Goal: Information Seeking & Learning: Find contact information

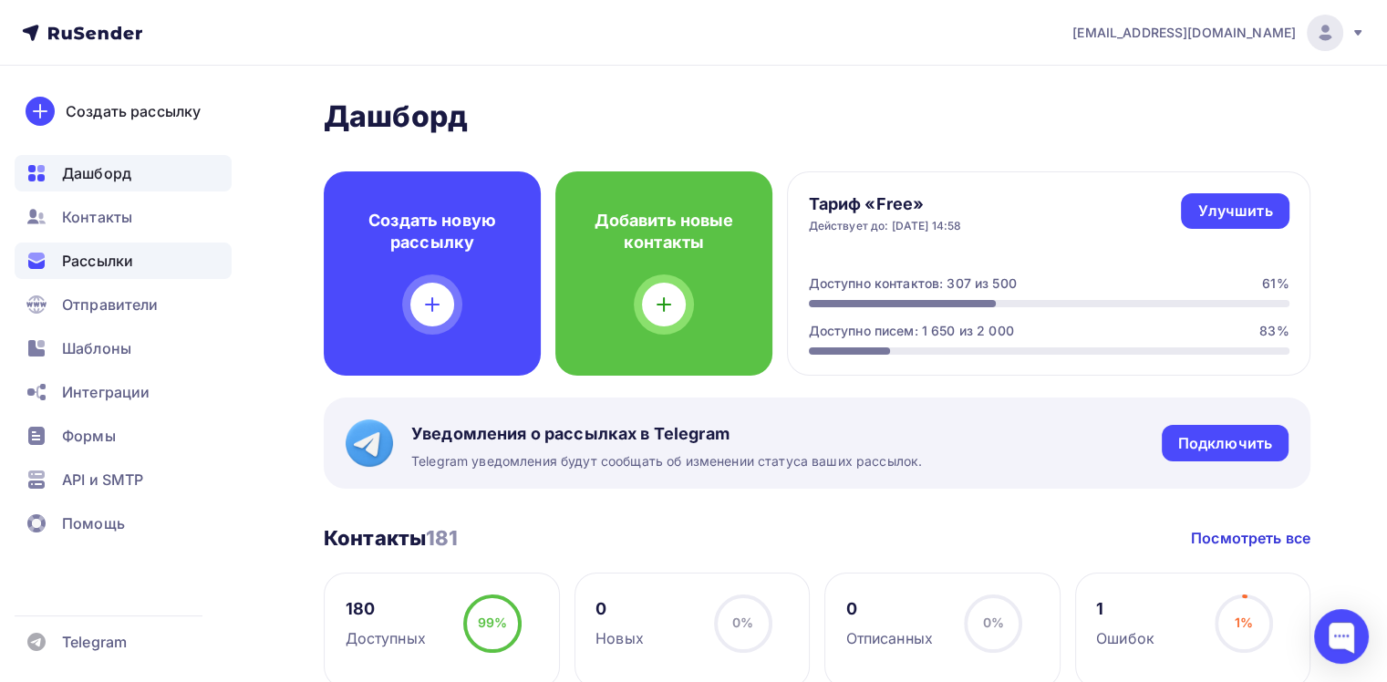
click at [138, 264] on div "Рассылки" at bounding box center [123, 261] width 217 height 36
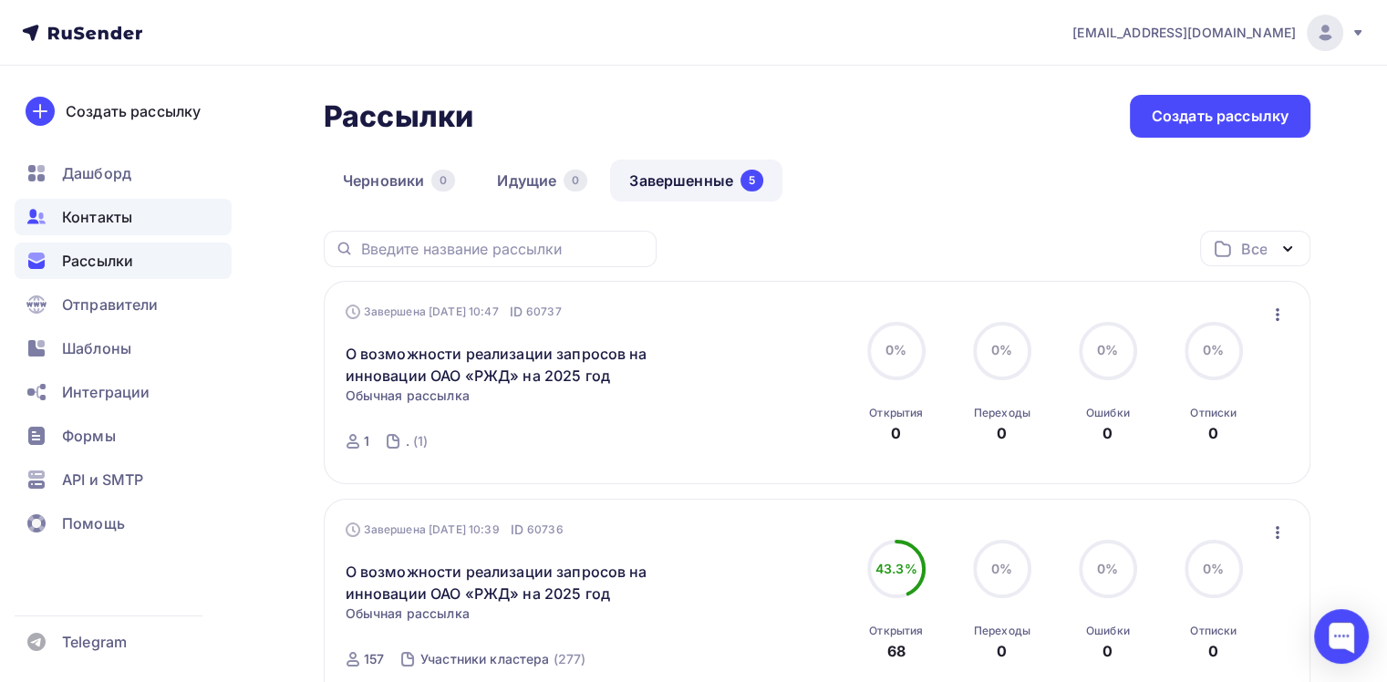
click at [121, 219] on span "Контакты" at bounding box center [97, 217] width 70 height 22
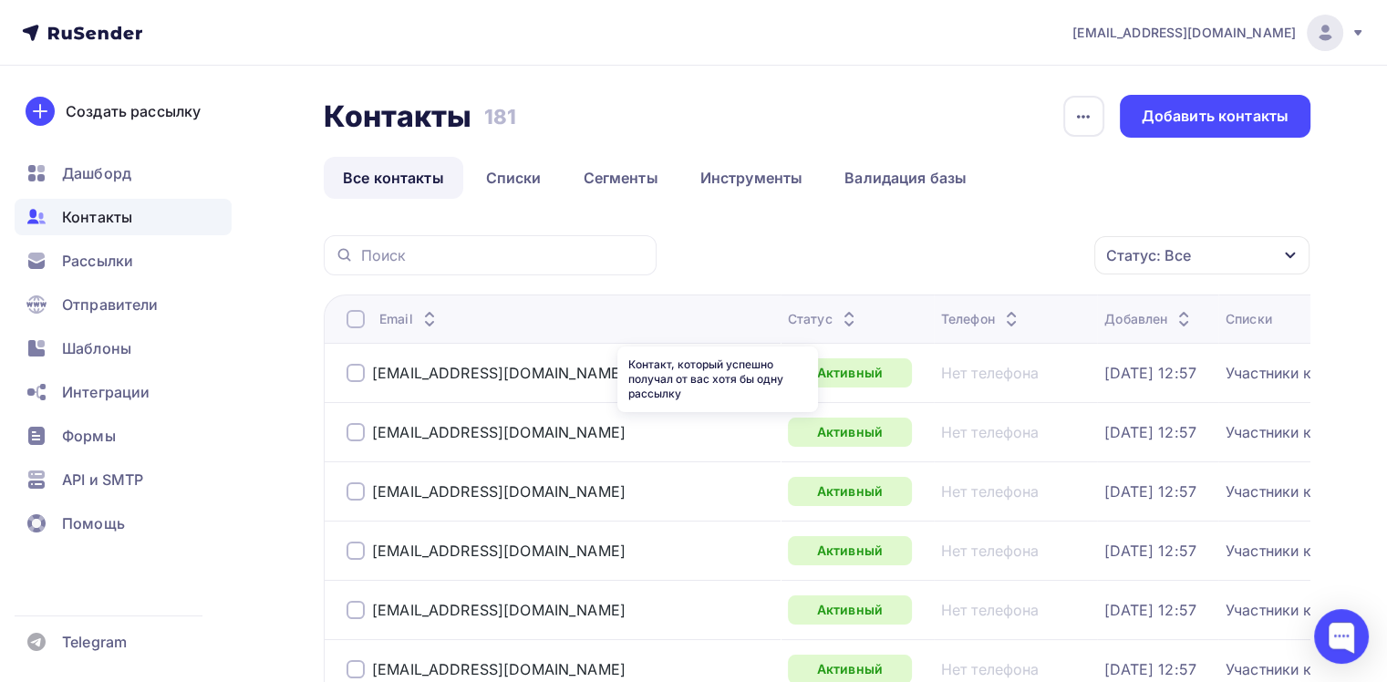
scroll to position [91, 0]
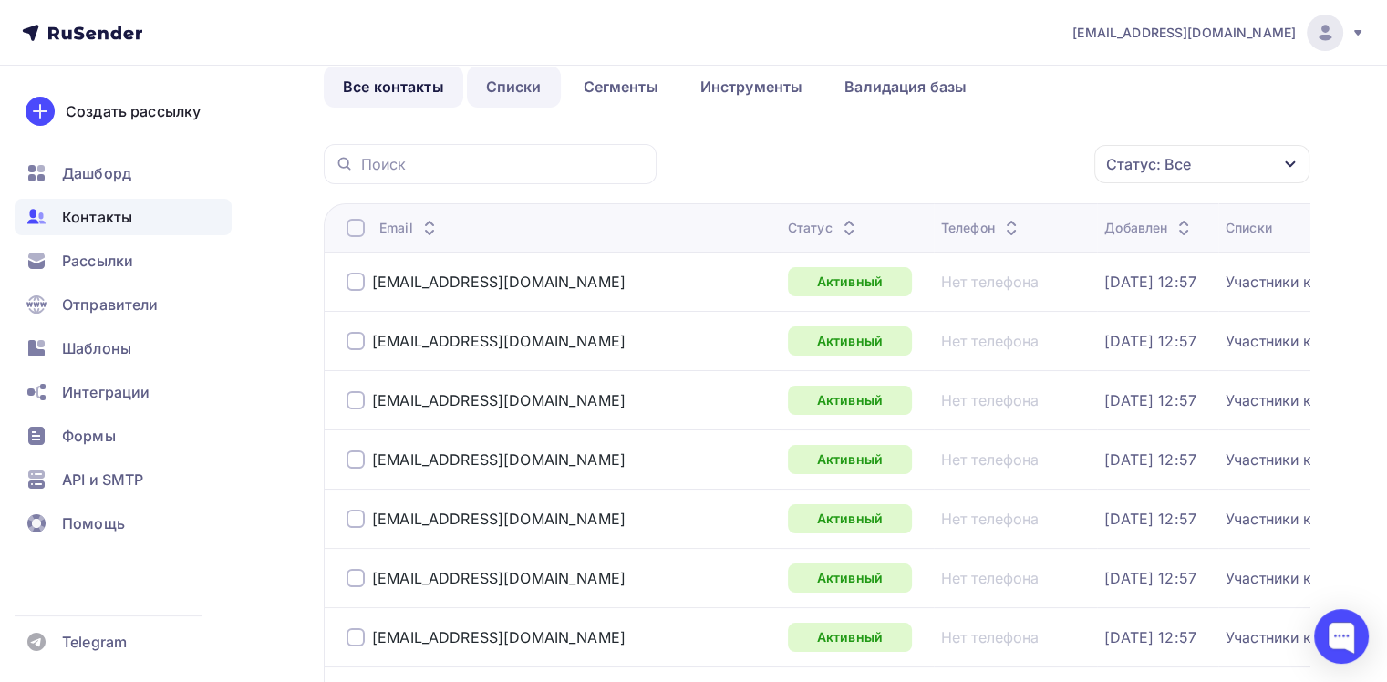
click at [524, 93] on link "Списки" at bounding box center [514, 87] width 94 height 42
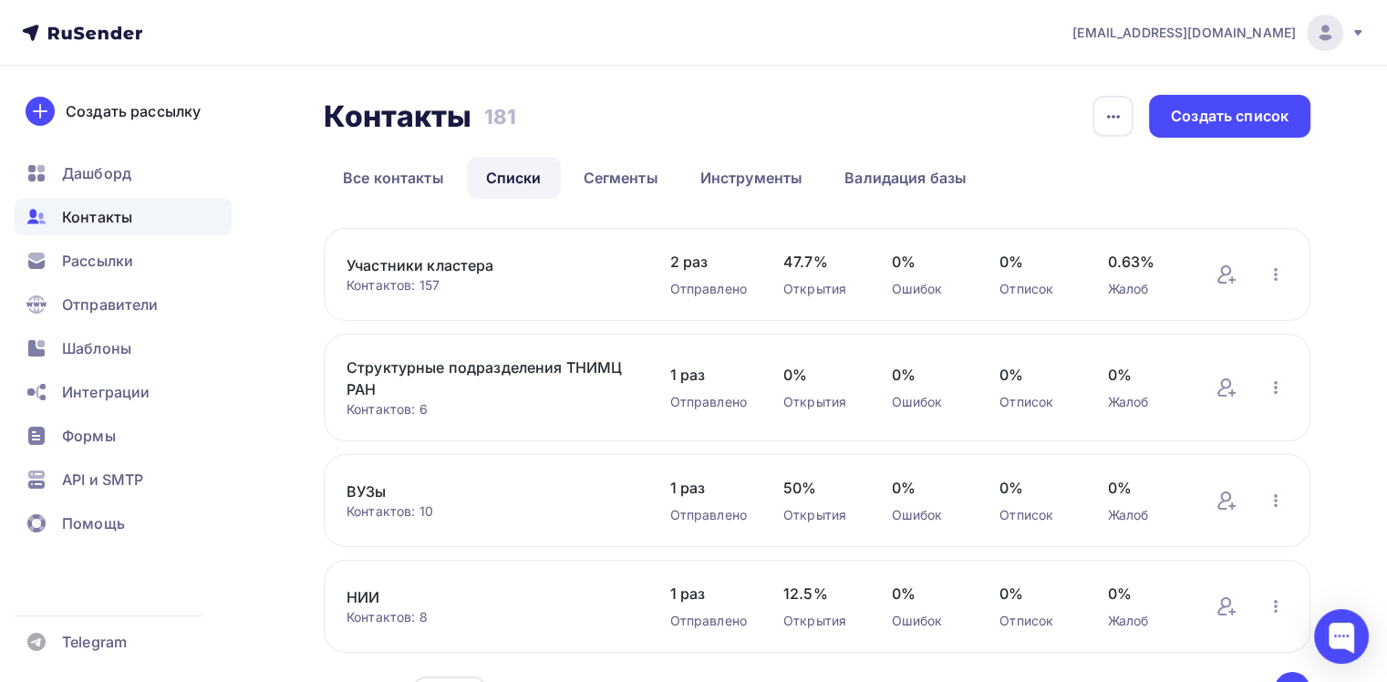
click at [456, 368] on link "Структурные подразделения ТНИМЦ РАН" at bounding box center [490, 379] width 286 height 44
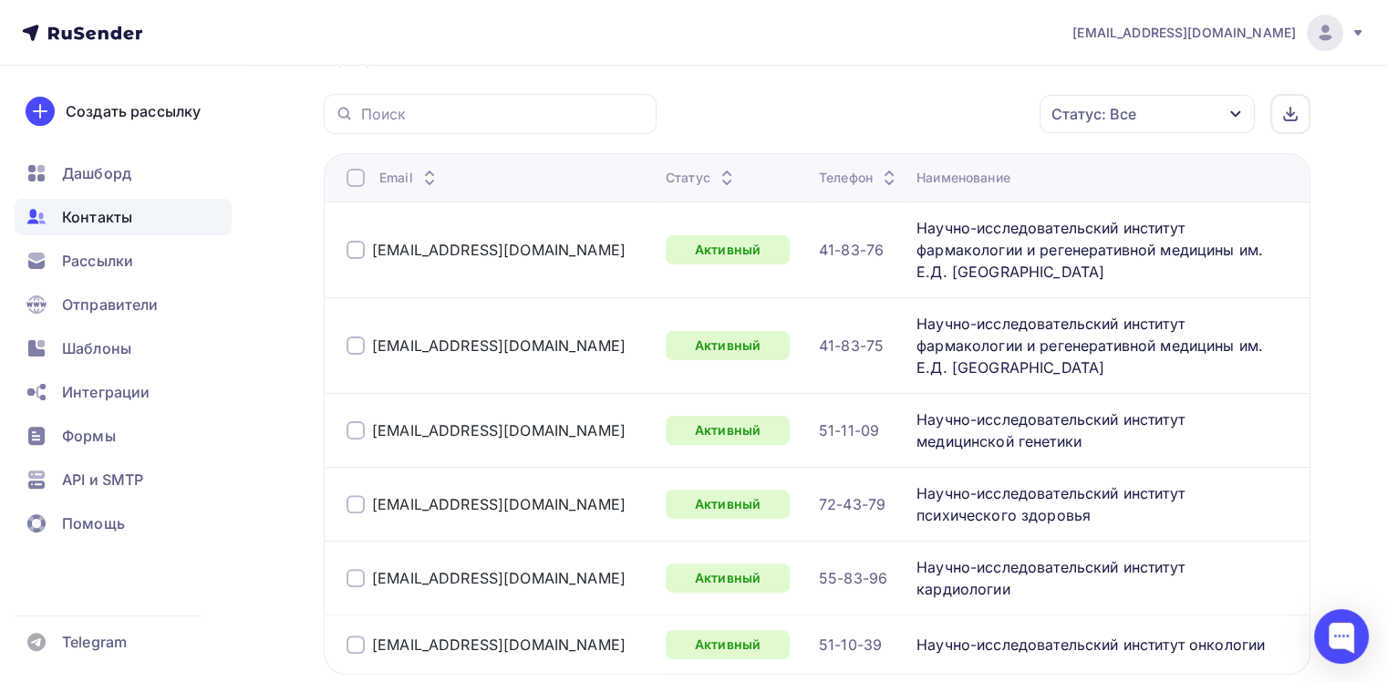
scroll to position [456, 0]
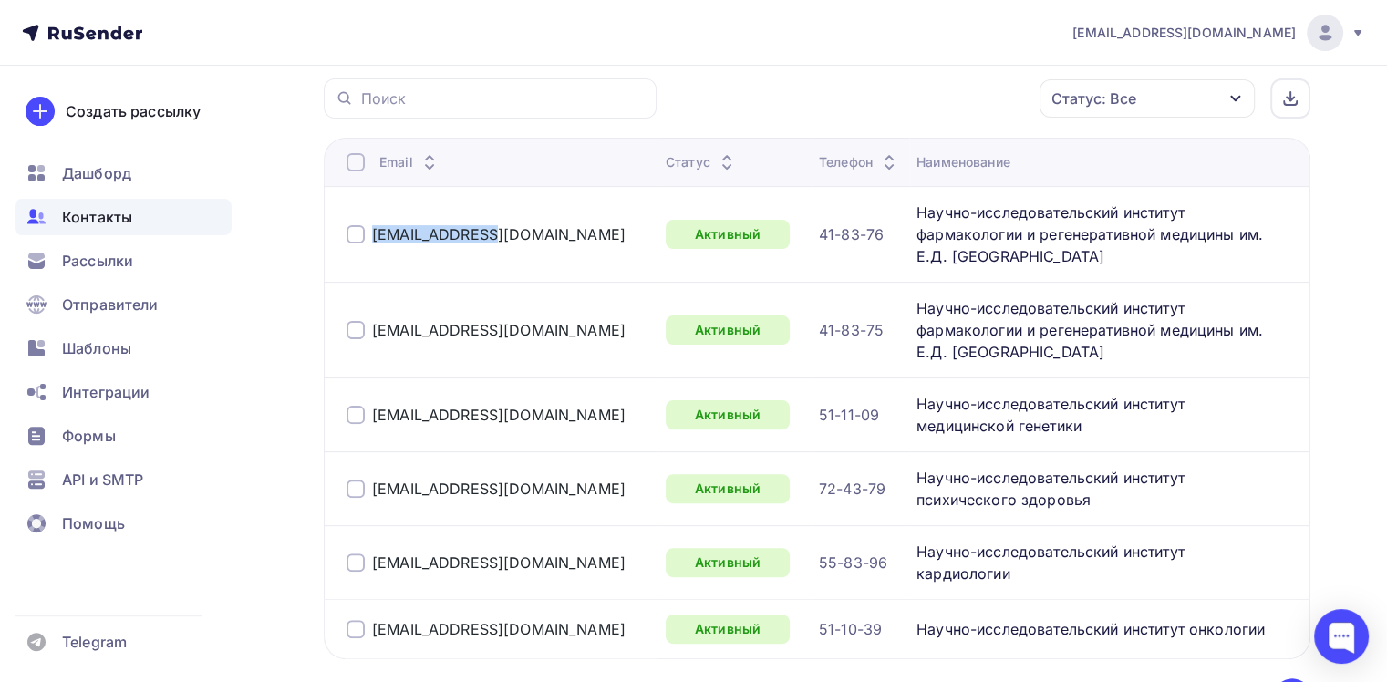
drag, startPoint x: 496, startPoint y: 228, endPoint x: 369, endPoint y: 227, distance: 126.8
click at [369, 227] on div "[EMAIL_ADDRESS][DOMAIN_NAME]" at bounding box center [499, 234] width 305 height 29
copy link "[EMAIL_ADDRESS][DOMAIN_NAME]"
drag, startPoint x: 504, startPoint y: 292, endPoint x: 369, endPoint y: 303, distance: 135.4
click at [369, 316] on div "[EMAIL_ADDRESS][DOMAIN_NAME]" at bounding box center [499, 330] width 305 height 29
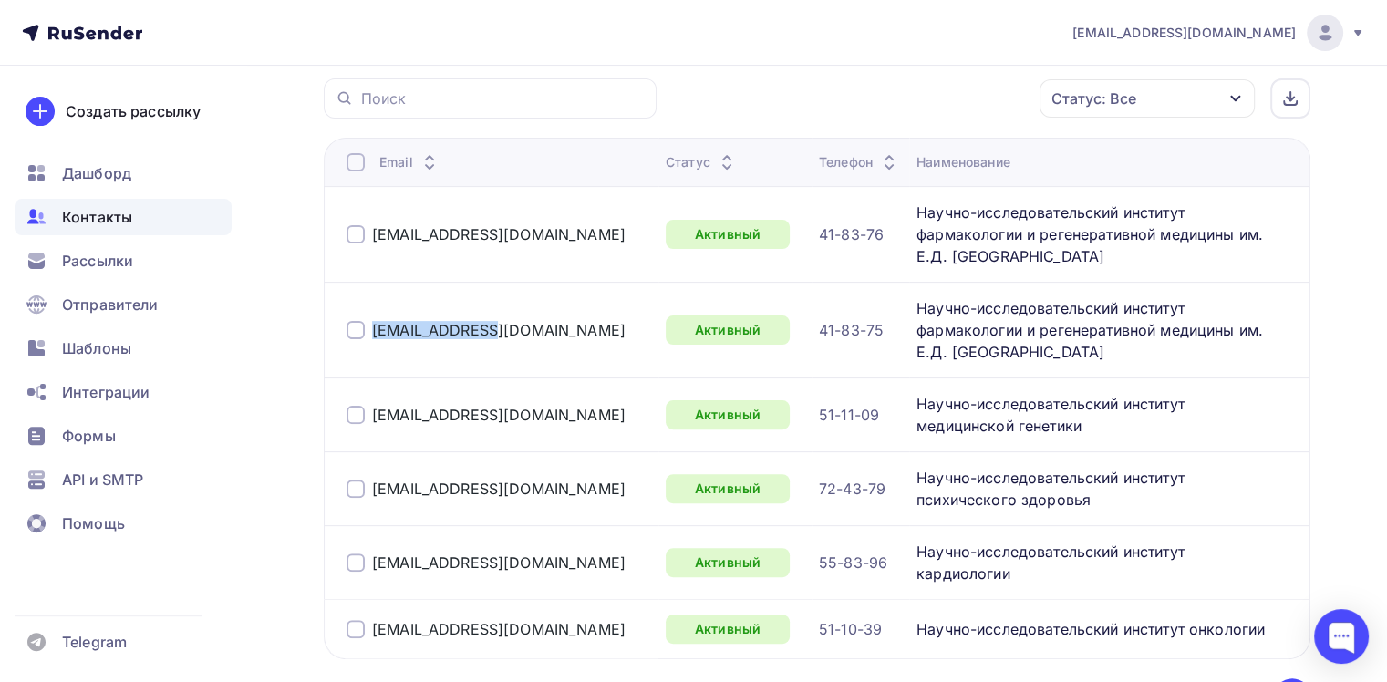
copy link "[EMAIL_ADDRESS][DOMAIN_NAME]"
drag, startPoint x: 508, startPoint y: 368, endPoint x: 374, endPoint y: 372, distance: 134.1
click at [374, 400] on div "[EMAIL_ADDRESS][DOMAIN_NAME]" at bounding box center [499, 414] width 305 height 29
copy link "[EMAIL_ADDRESS][DOMAIN_NAME]"
drag, startPoint x: 501, startPoint y: 438, endPoint x: 375, endPoint y: 450, distance: 126.5
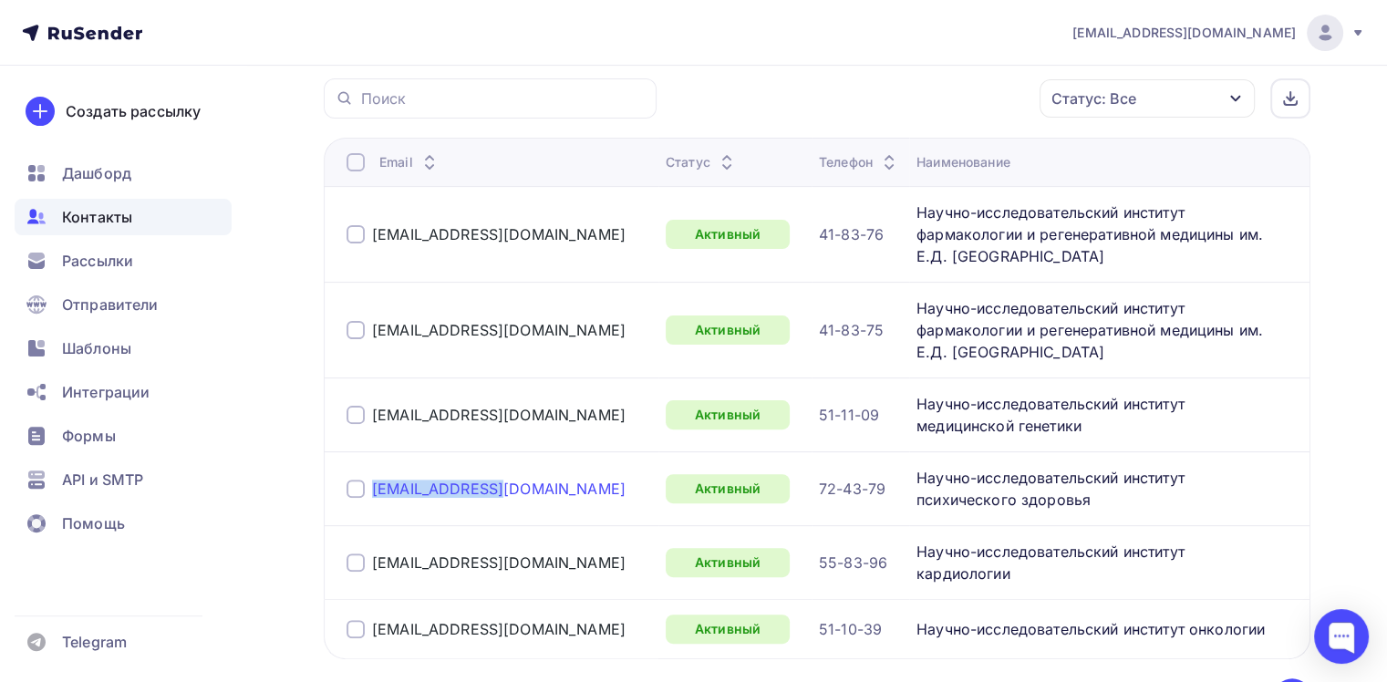
click at [375, 474] on div "[EMAIL_ADDRESS][DOMAIN_NAME]" at bounding box center [499, 488] width 305 height 29
copy link "[EMAIL_ADDRESS][DOMAIN_NAME]"
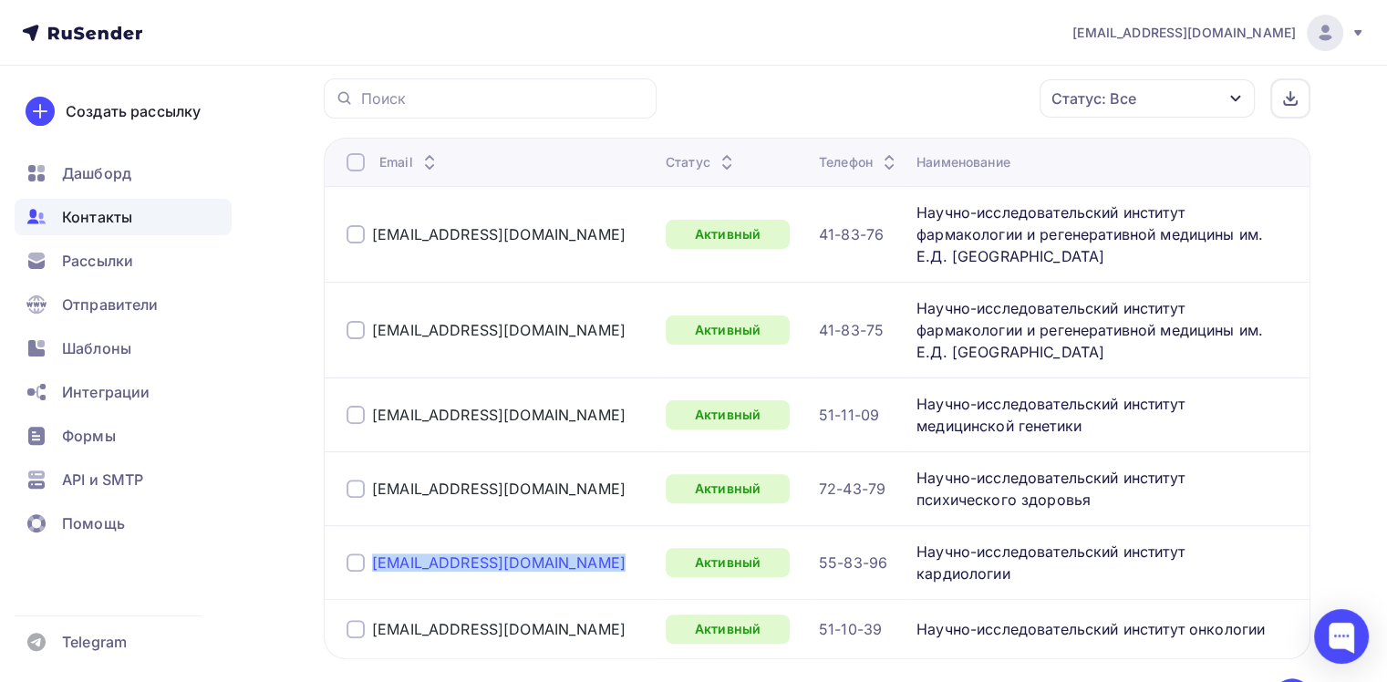
drag, startPoint x: 558, startPoint y: 509, endPoint x: 373, endPoint y: 511, distance: 185.1
click at [373, 548] on div "[EMAIL_ADDRESS][DOMAIN_NAME]" at bounding box center [499, 562] width 305 height 29
copy div "[EMAIL_ADDRESS][DOMAIN_NAME]"
drag, startPoint x: 488, startPoint y: 573, endPoint x: 368, endPoint y: 585, distance: 121.0
click at [368, 599] on td "[EMAIL_ADDRESS][DOMAIN_NAME]" at bounding box center [491, 628] width 335 height 59
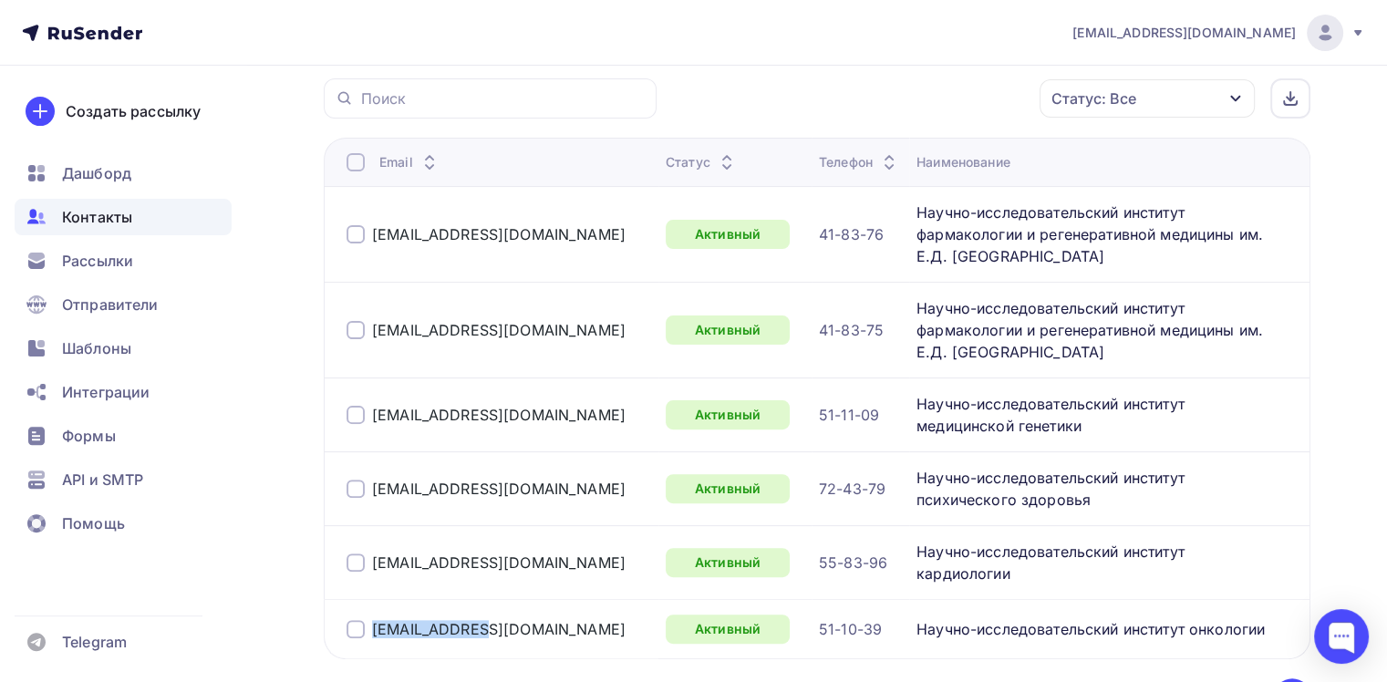
copy div "[EMAIL_ADDRESS][DOMAIN_NAME]"
